Goal: Information Seeking & Learning: Learn about a topic

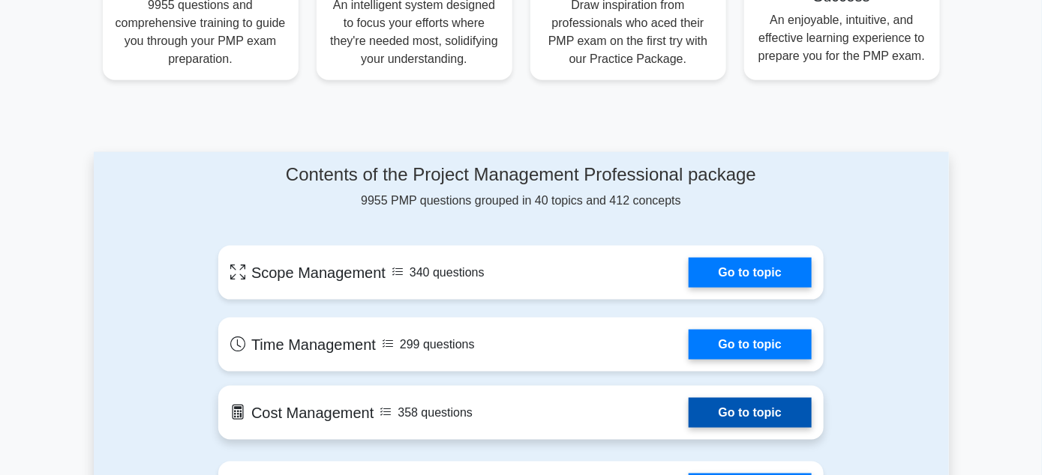
scroll to position [750, 0]
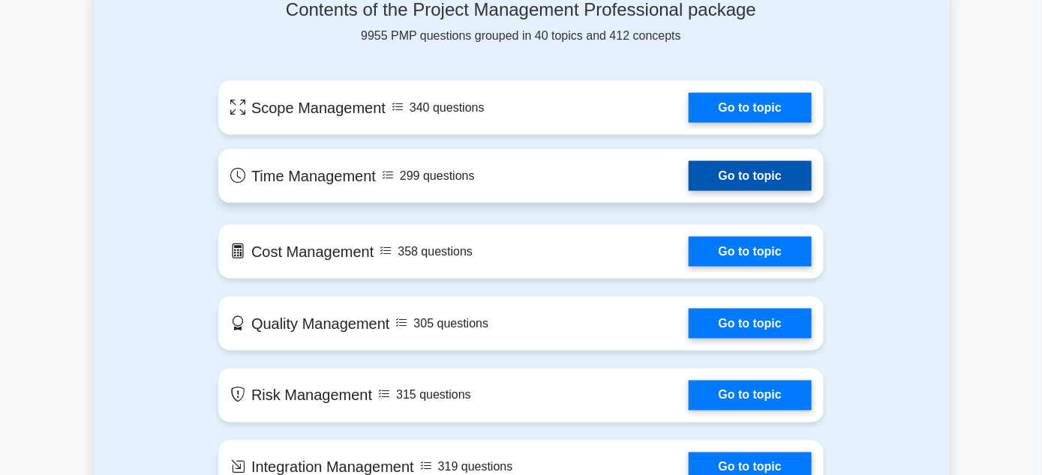
click at [811, 161] on link "Go to topic" at bounding box center [749, 176] width 123 height 30
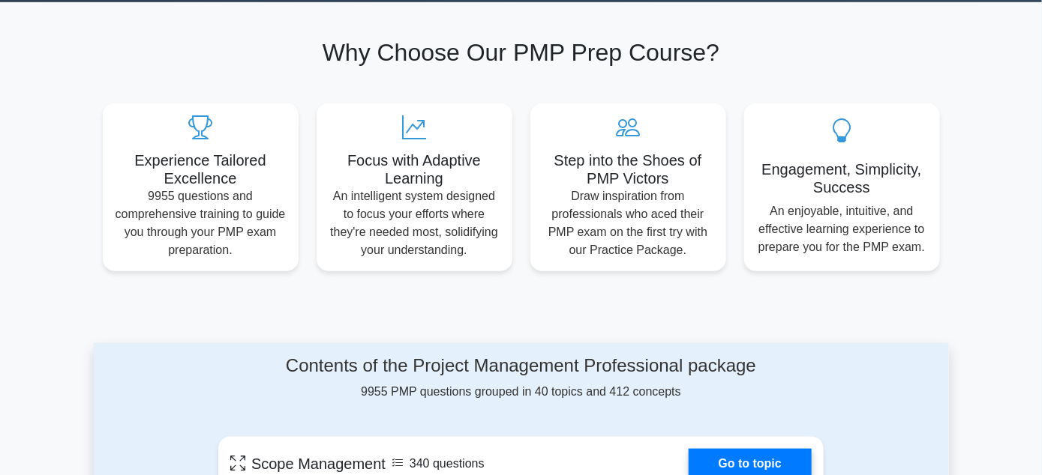
scroll to position [225, 0]
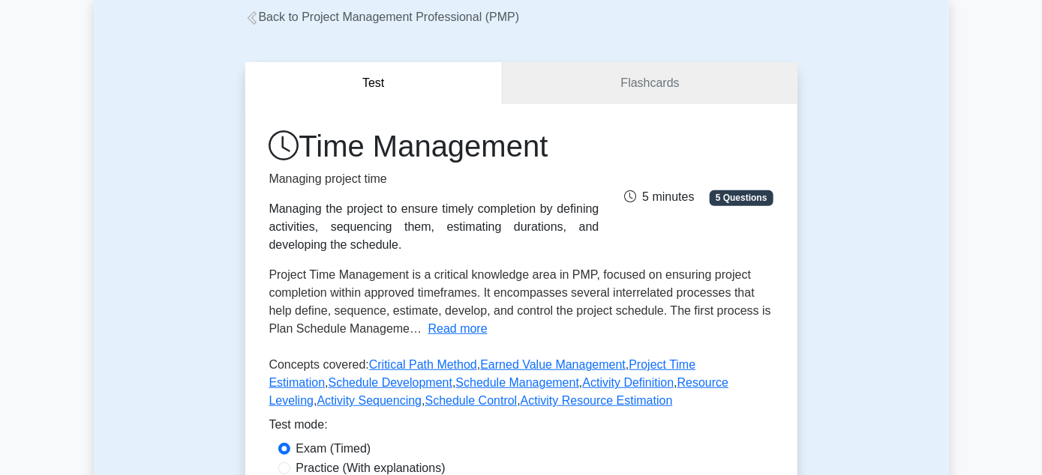
scroll to position [450, 0]
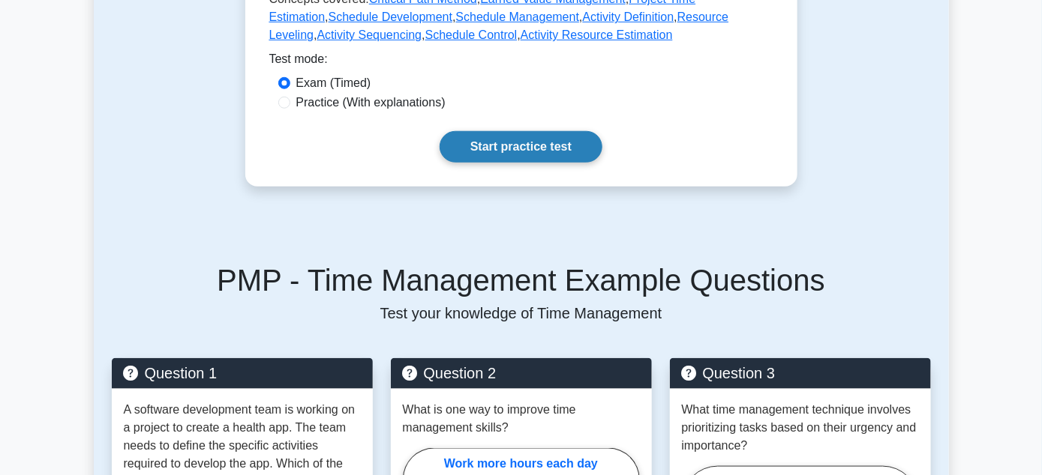
click at [544, 131] on link "Start practice test" at bounding box center [520, 146] width 163 height 31
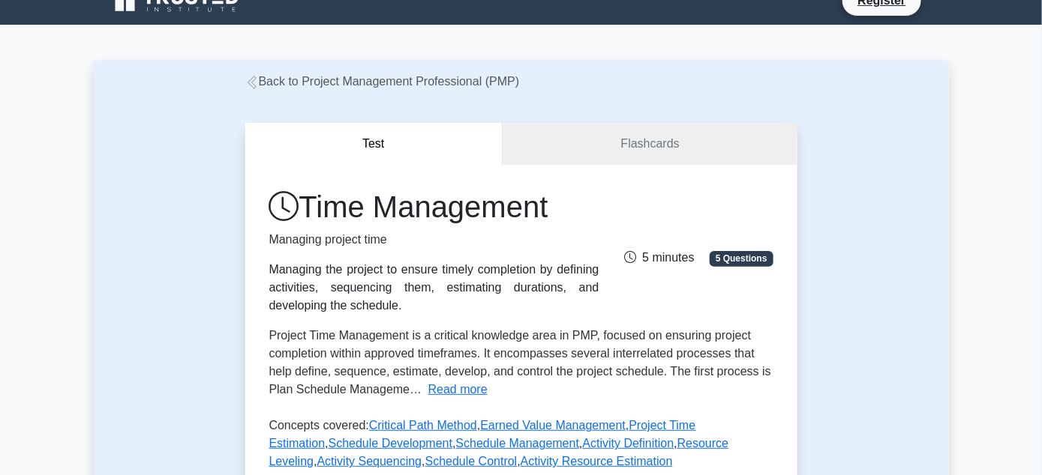
scroll to position [0, 0]
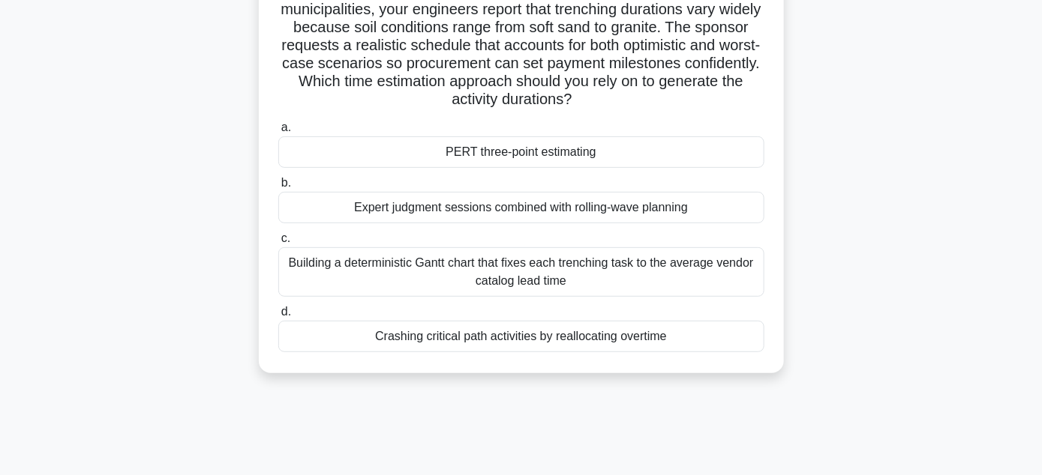
scroll to position [34, 0]
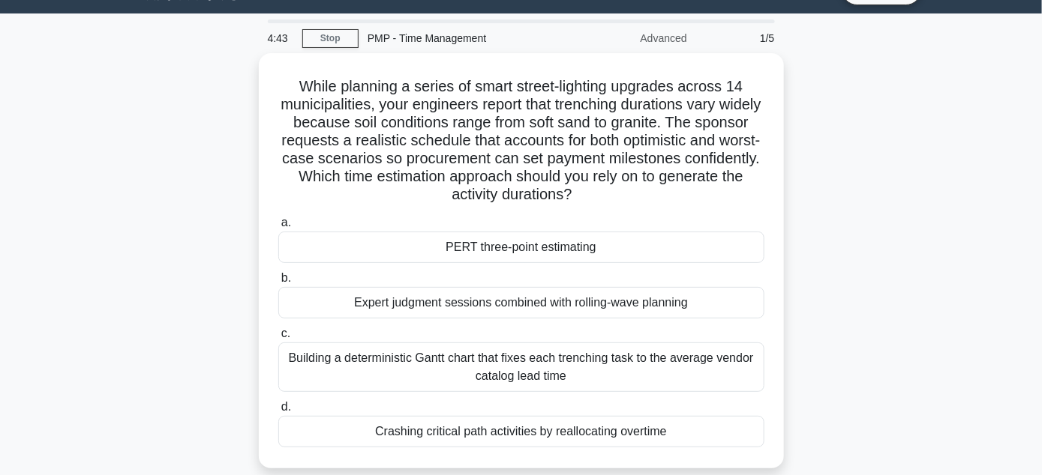
click at [412, 26] on div "PMP - Time Management" at bounding box center [461, 38] width 206 height 30
click at [675, 40] on div "Advanced" at bounding box center [630, 38] width 131 height 30
click at [321, 37] on link "Stop" at bounding box center [330, 38] width 56 height 19
